Goal: Task Accomplishment & Management: Complete application form

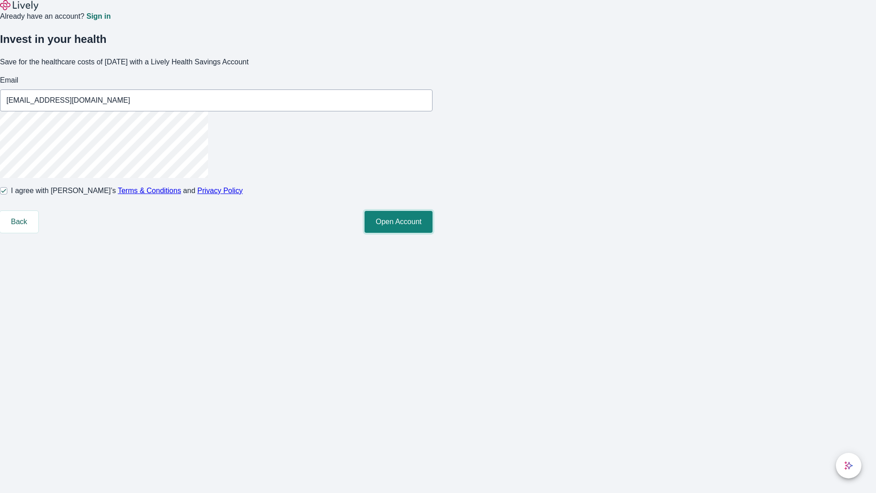
click at [433, 233] on button "Open Account" at bounding box center [399, 222] width 68 height 22
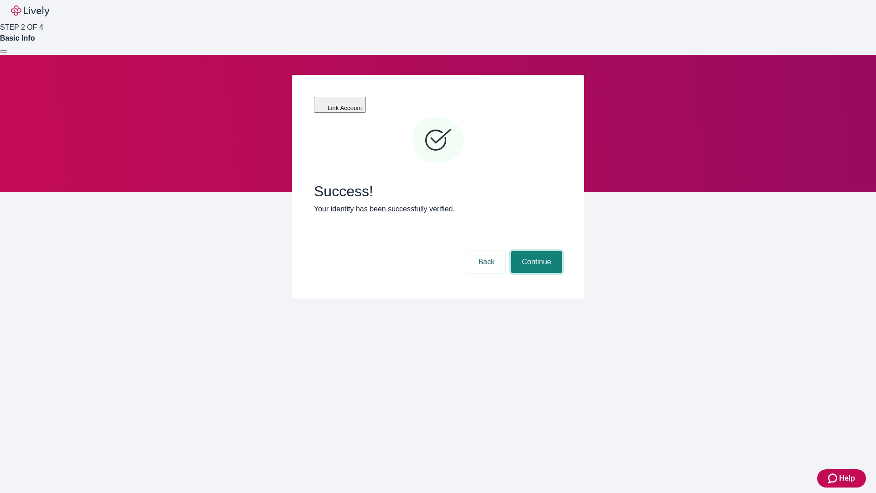
click at [535, 251] on button "Continue" at bounding box center [536, 262] width 51 height 22
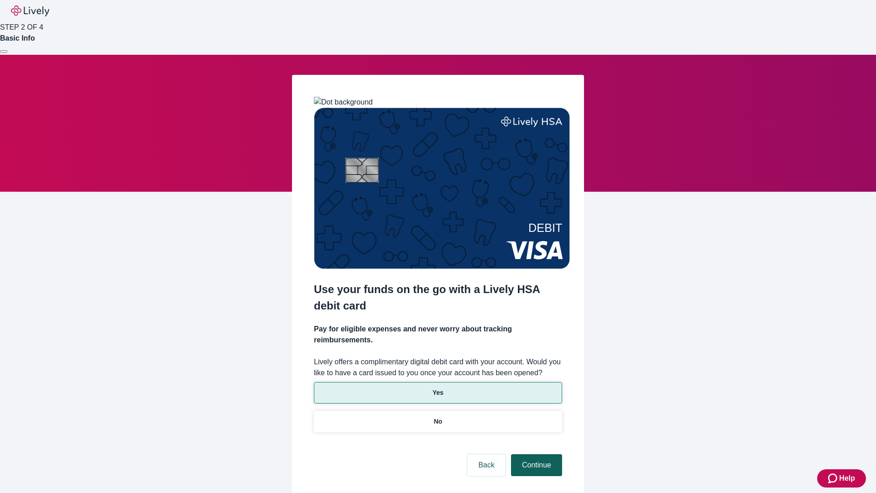
click at [438, 417] on p "No" at bounding box center [438, 422] width 9 height 10
click at [535, 454] on button "Continue" at bounding box center [536, 465] width 51 height 22
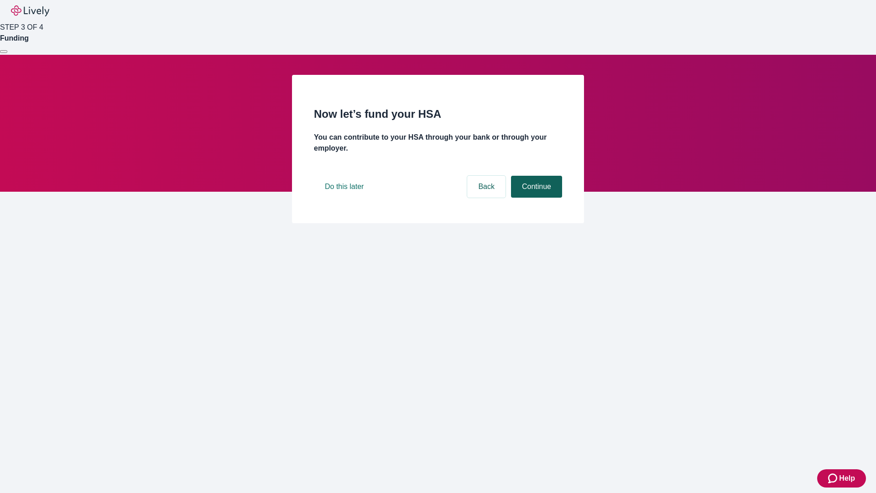
click at [535, 198] on button "Continue" at bounding box center [536, 187] width 51 height 22
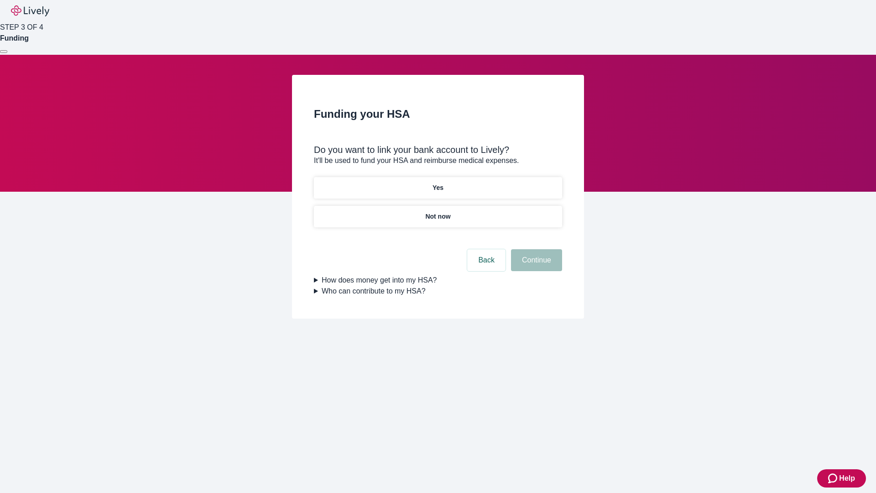
click at [438, 183] on p "Yes" at bounding box center [438, 188] width 11 height 10
click at [535, 249] on button "Continue" at bounding box center [536, 260] width 51 height 22
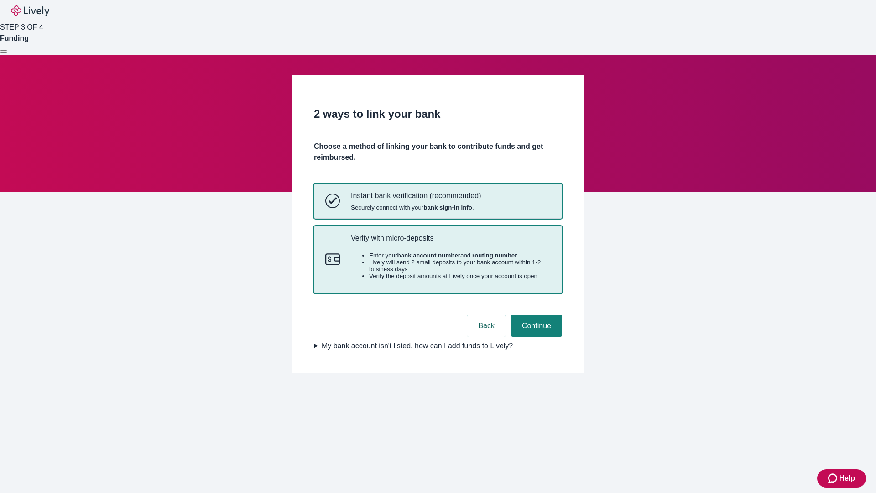
click at [450, 242] on p "Verify with micro-deposits" at bounding box center [451, 238] width 200 height 9
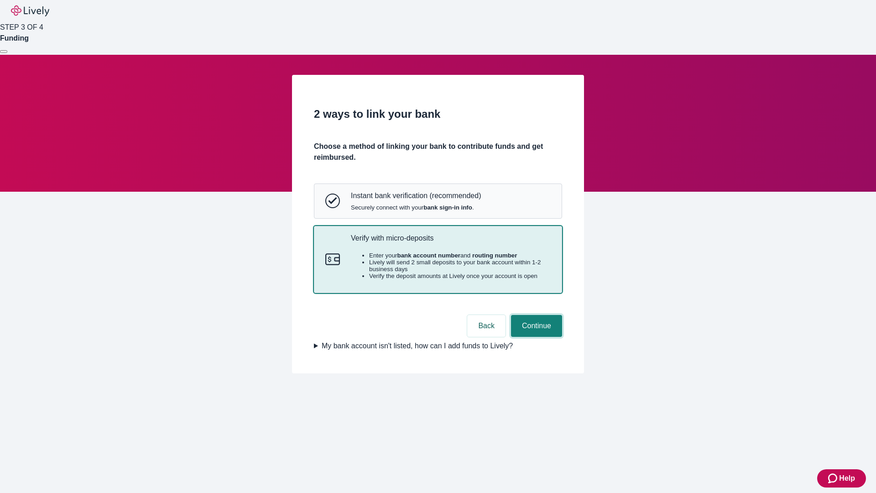
click at [535, 337] on button "Continue" at bounding box center [536, 326] width 51 height 22
